Goal: Go to known website: Access a specific website the user already knows

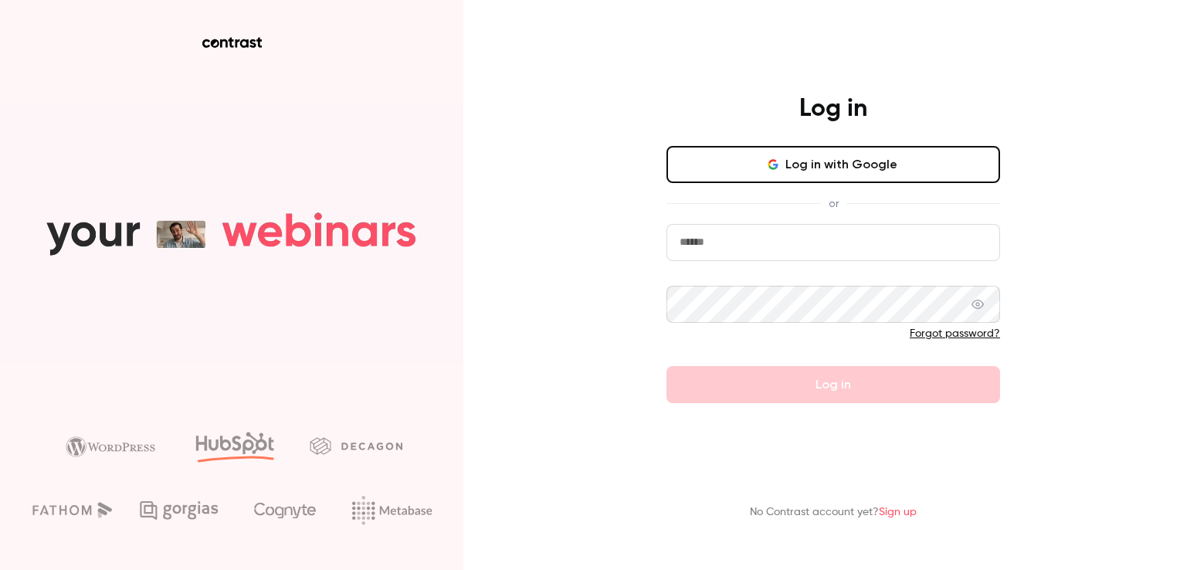
click at [757, 235] on input "email" at bounding box center [834, 242] width 334 height 37
type input "**********"
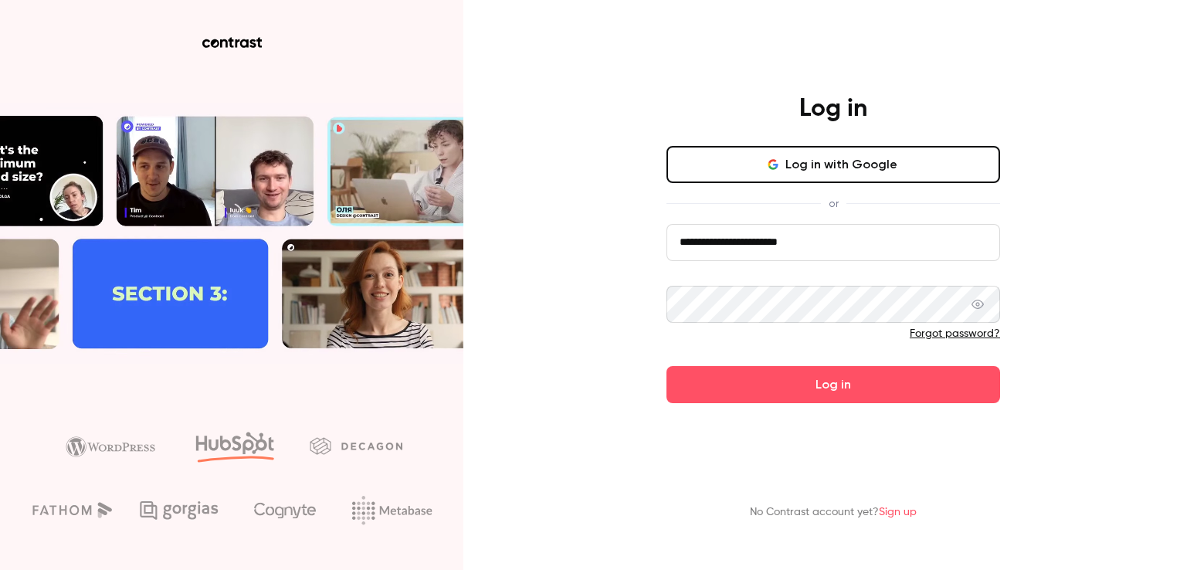
click at [667, 366] on button "Log in" at bounding box center [834, 384] width 334 height 37
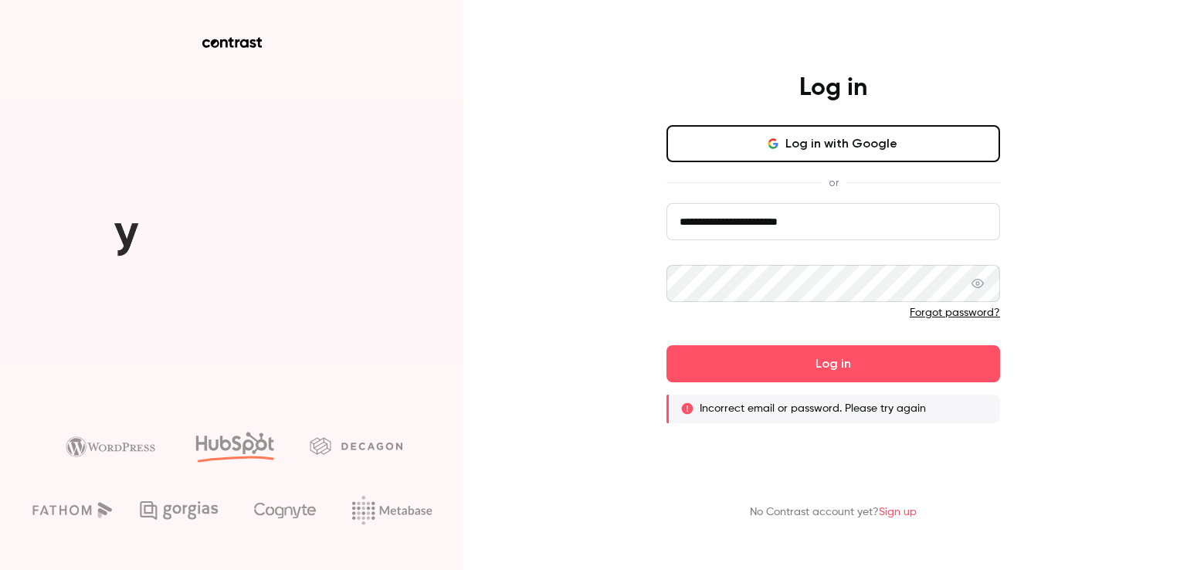
click at [841, 142] on button "Log in with Google" at bounding box center [834, 143] width 334 height 37
